Goal: Register for event/course

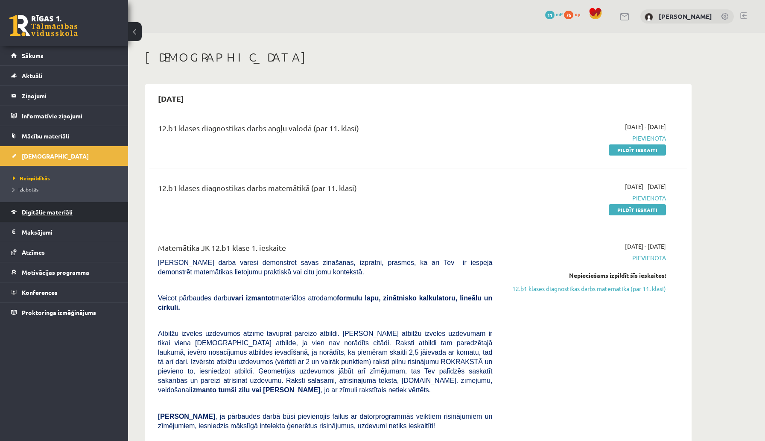
click at [47, 211] on span "Digitālie materiāli" at bounding box center [47, 212] width 51 height 8
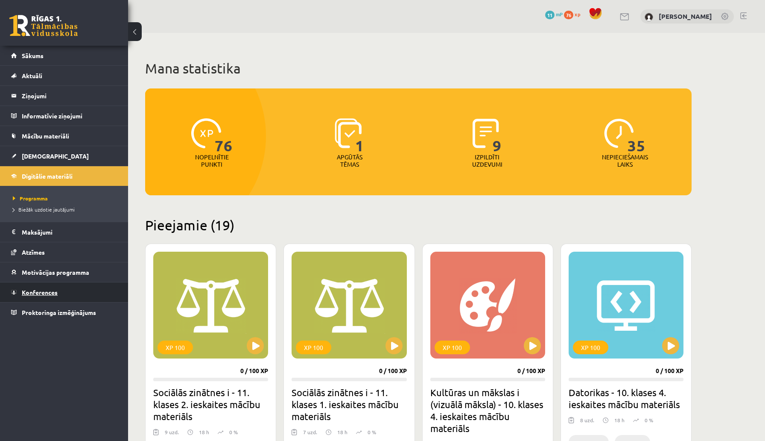
click at [44, 290] on span "Konferences" at bounding box center [40, 292] width 36 height 8
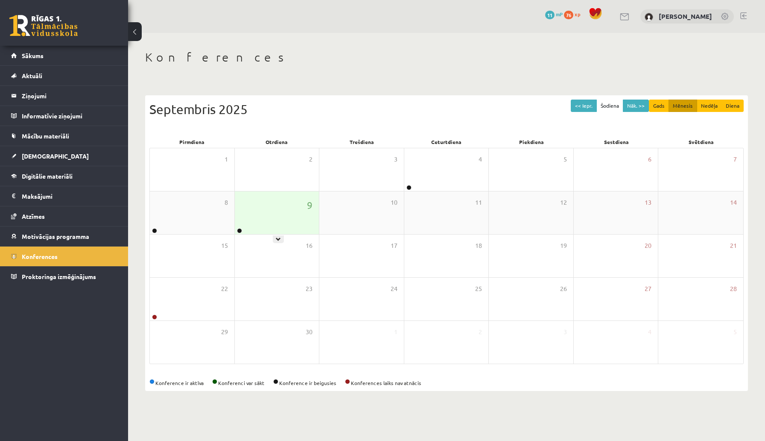
click at [256, 216] on div "9" at bounding box center [277, 212] width 85 height 43
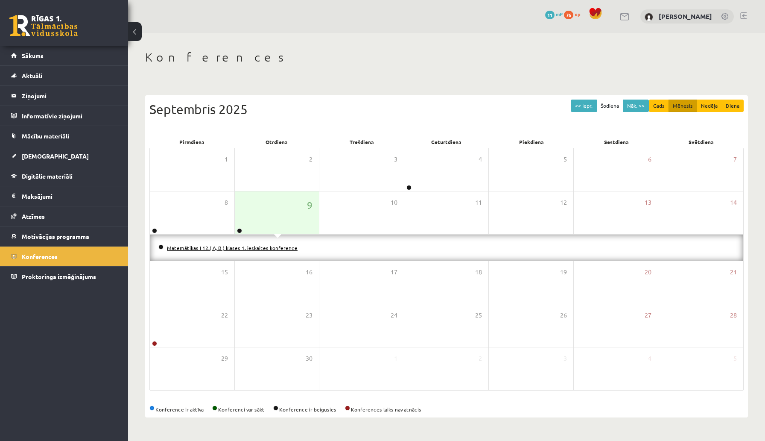
click at [254, 248] on link "Matemātikas I 12.( A, B ) klases 1. ieskaites konference" at bounding box center [232, 247] width 131 height 7
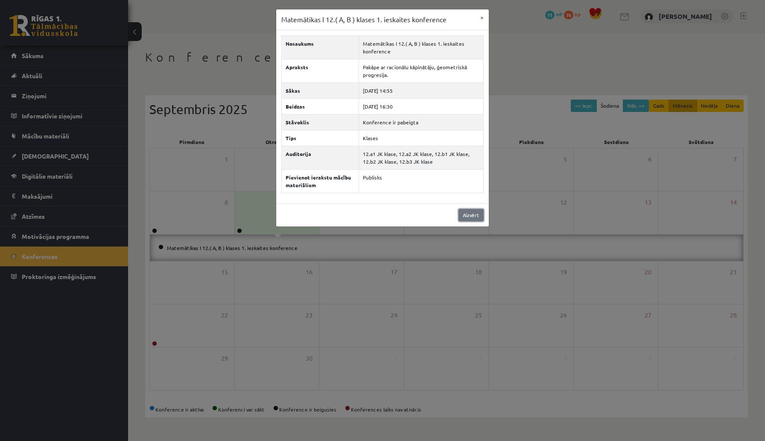
click at [463, 214] on link "Aizvērt" at bounding box center [471, 215] width 25 height 12
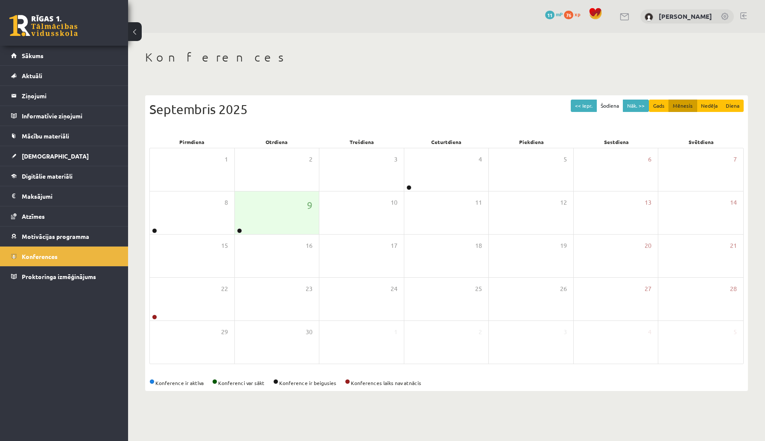
click at [47, 31] on link at bounding box center [43, 25] width 68 height 21
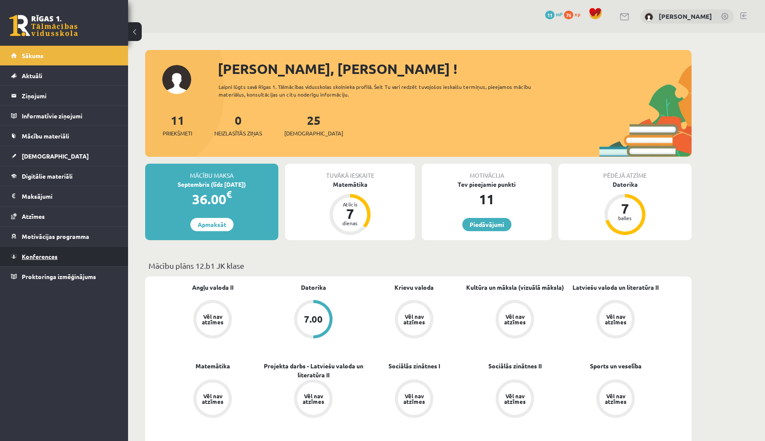
click at [51, 258] on span "Konferences" at bounding box center [40, 256] width 36 height 8
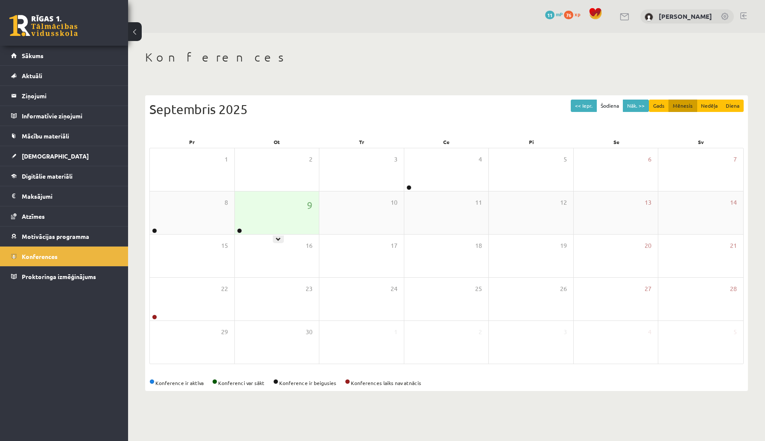
click at [278, 221] on div "9" at bounding box center [277, 212] width 85 height 43
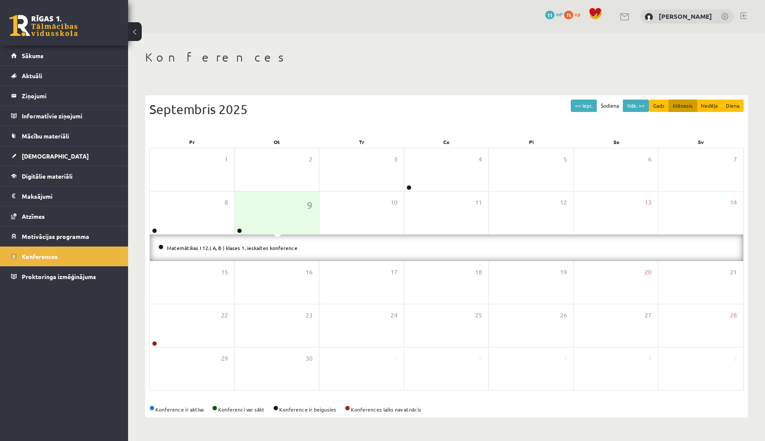
click at [269, 251] on li "Matemātikas I 12.( A, B ) klases 1. ieskaites konference" at bounding box center [446, 247] width 577 height 9
click at [269, 249] on link "Matemātikas I 12.( A, B ) klases 1. ieskaites konference" at bounding box center [232, 247] width 131 height 7
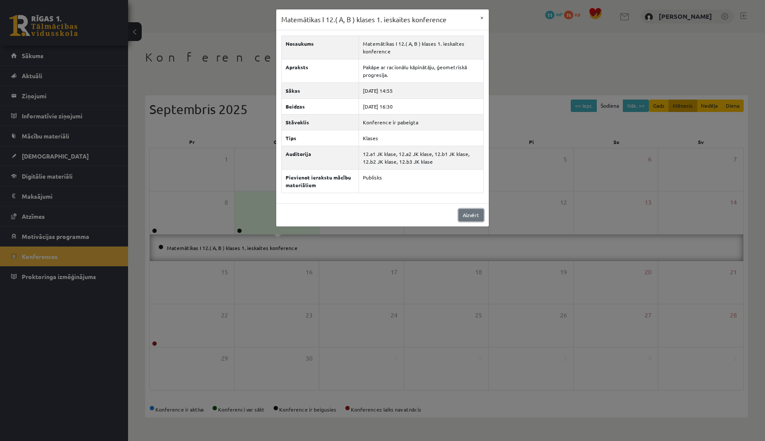
click at [461, 214] on link "Aizvērt" at bounding box center [471, 215] width 25 height 12
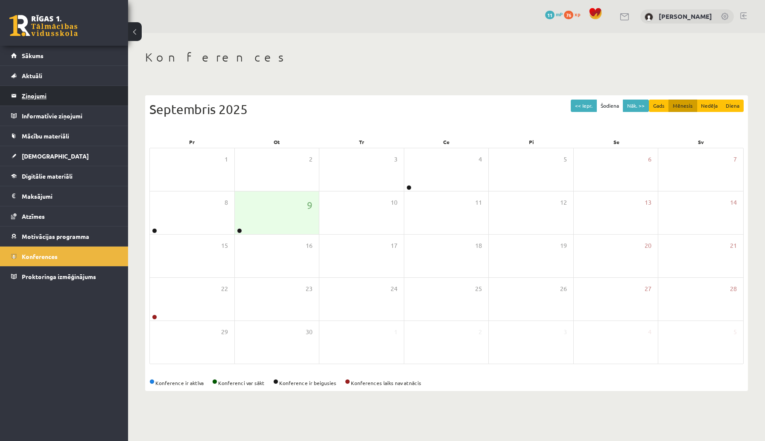
click at [38, 95] on legend "Ziņojumi 0" at bounding box center [70, 96] width 96 height 20
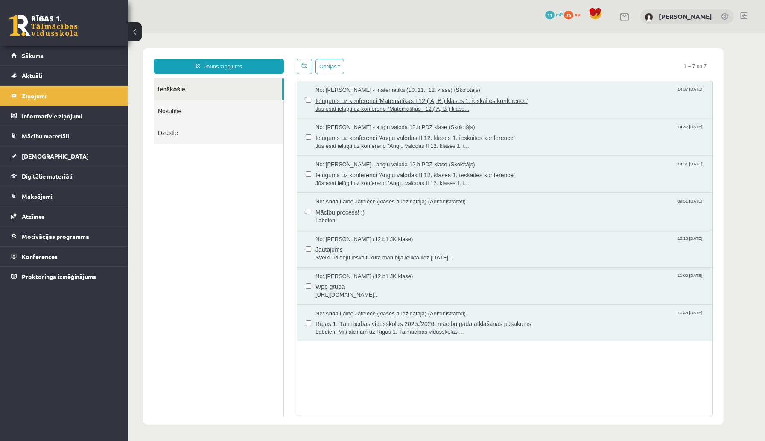
click at [361, 108] on span "Jūs esat ielūgti uz konferenci 'Matemātikas I 12.( A, B ) klase..." at bounding box center [510, 109] width 389 height 8
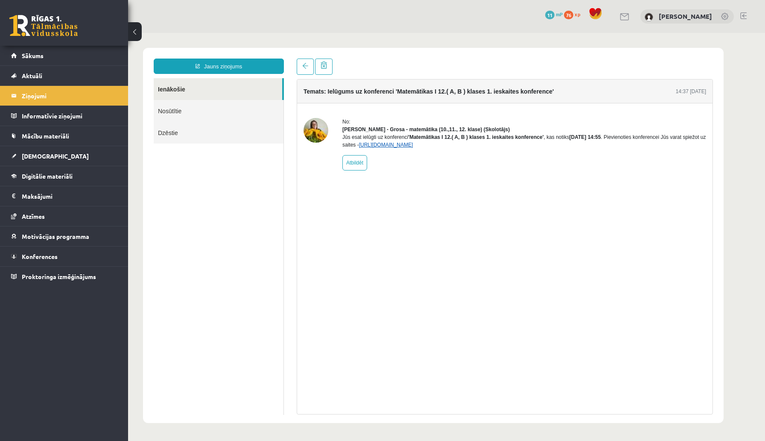
click at [413, 148] on link "[URL][DOMAIN_NAME]" at bounding box center [386, 145] width 54 height 6
click at [73, 97] on legend "Ziņojumi 0" at bounding box center [70, 96] width 96 height 20
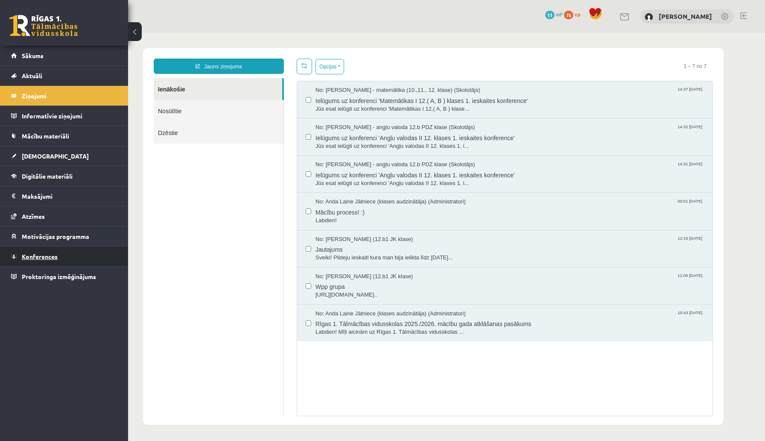
click at [50, 258] on span "Konferences" at bounding box center [40, 256] width 36 height 8
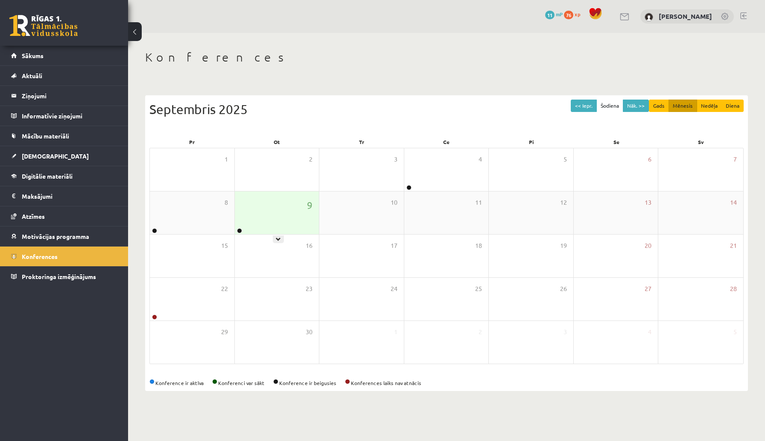
click at [280, 220] on div "9" at bounding box center [277, 212] width 85 height 43
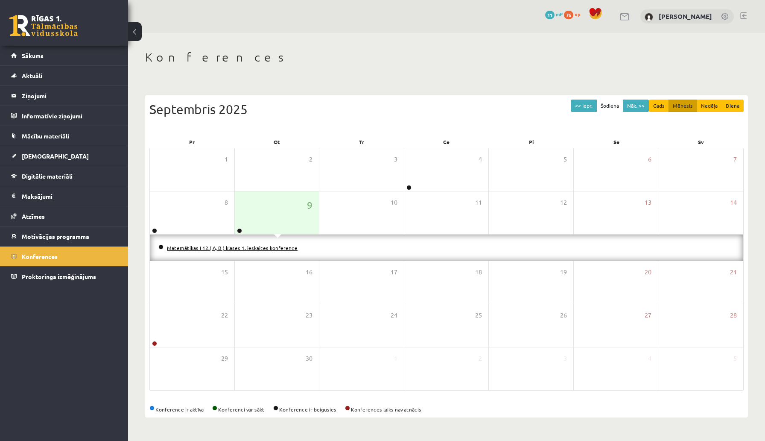
click at [269, 248] on link "Matemātikas I 12.( A, B ) klases 1. ieskaites konference" at bounding box center [232, 247] width 131 height 7
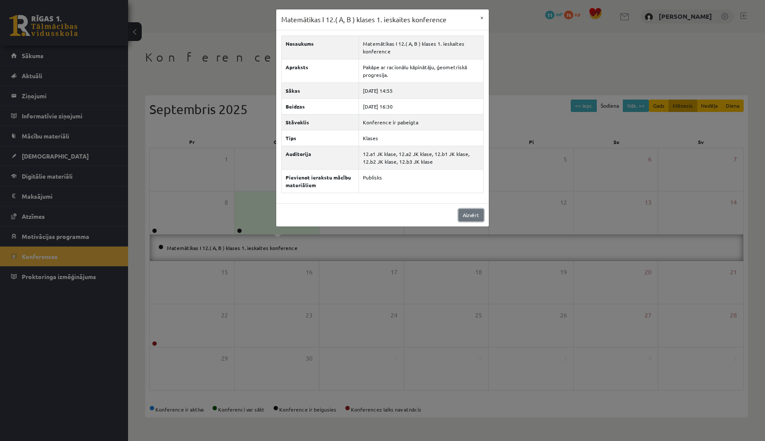
click at [465, 218] on link "Aizvērt" at bounding box center [471, 215] width 25 height 12
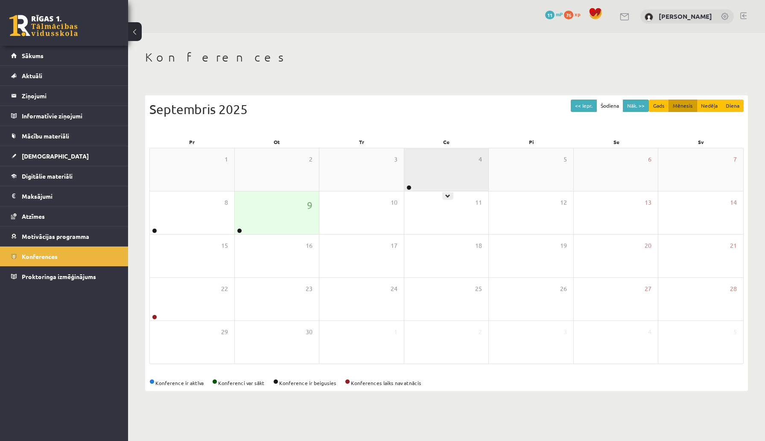
click at [433, 175] on div "4" at bounding box center [446, 169] width 85 height 43
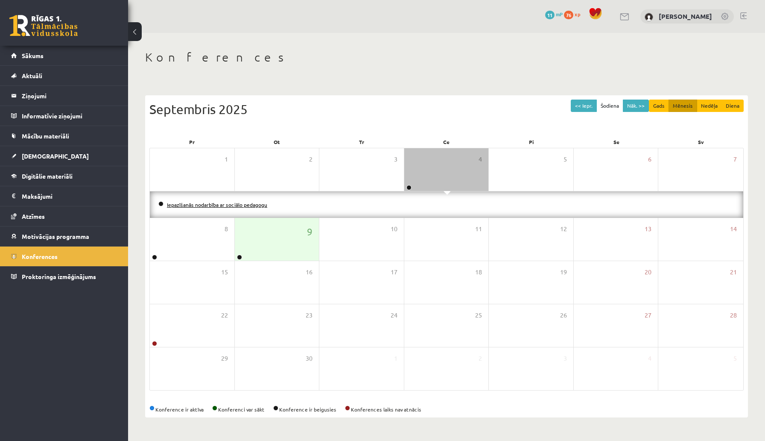
click at [238, 203] on link "Iepazīšanās nodarbība ar sociālo pedagogu" at bounding box center [217, 204] width 100 height 7
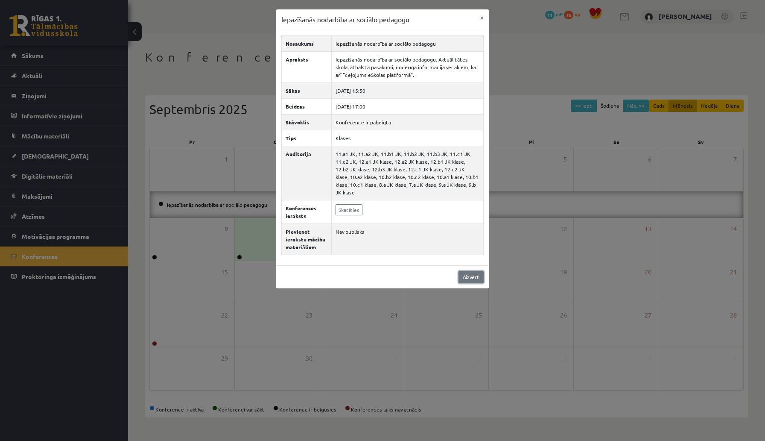
click at [471, 271] on link "Aizvērt" at bounding box center [471, 277] width 25 height 12
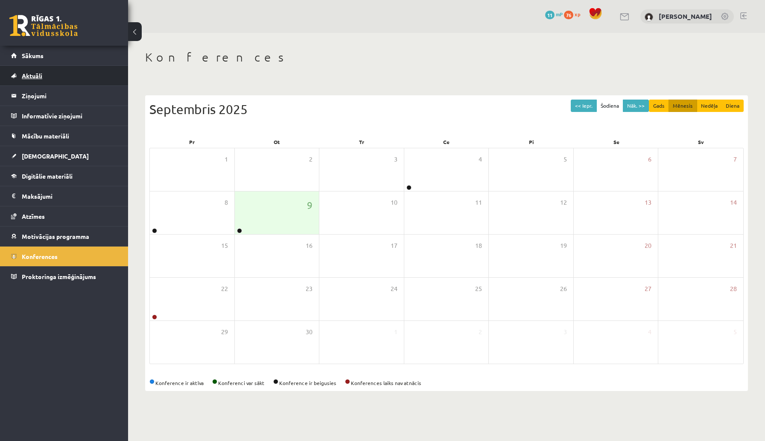
click at [34, 78] on span "Aktuāli" at bounding box center [32, 76] width 21 height 8
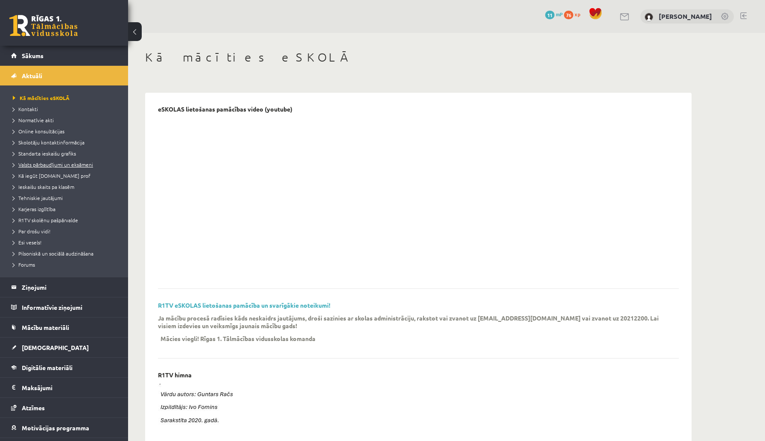
click at [39, 165] on span "Valsts pārbaudījumi un eksāmeni" at bounding box center [53, 164] width 80 height 7
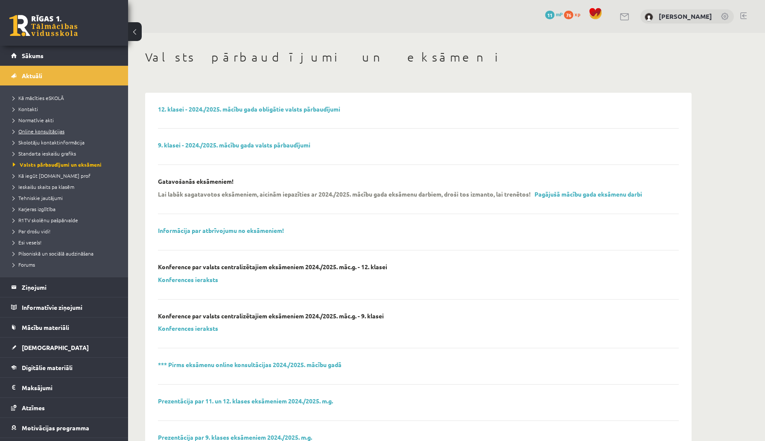
click at [46, 130] on span "Online konsultācijas" at bounding box center [39, 131] width 52 height 7
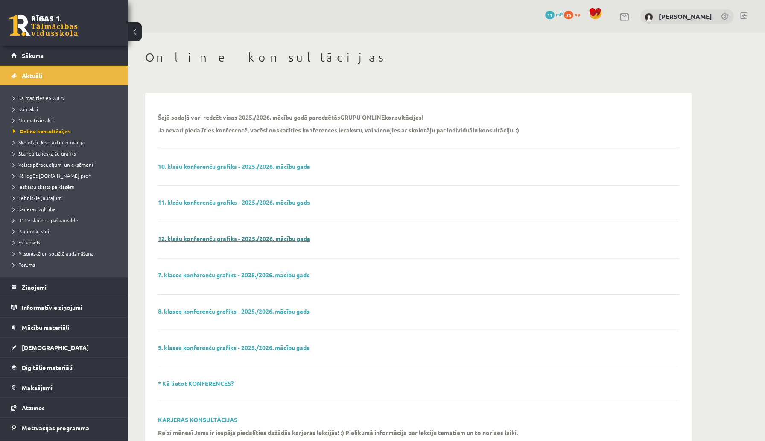
click at [196, 239] on link "12. klašu konferenču grafiks - 2025./2026. mācību gads" at bounding box center [234, 238] width 152 height 8
